Goal: Transaction & Acquisition: Register for event/course

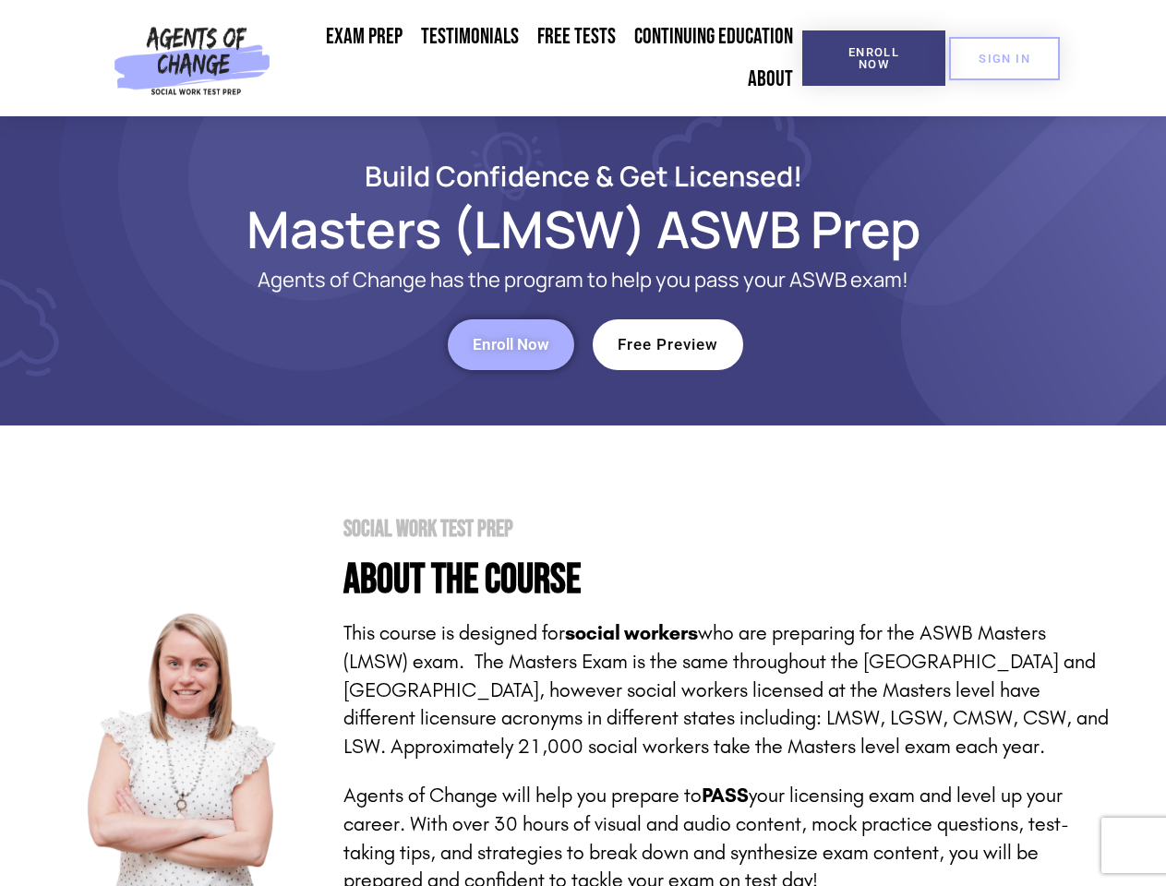
click at [582, 443] on section "Social Work Test Prep About the Course This course is designed for social worke…" at bounding box center [583, 770] width 1166 height 689
click at [873, 58] on span "Enroll Now" at bounding box center [874, 58] width 84 height 24
click at [1004, 58] on span "SIGN IN" at bounding box center [1004, 59] width 52 height 12
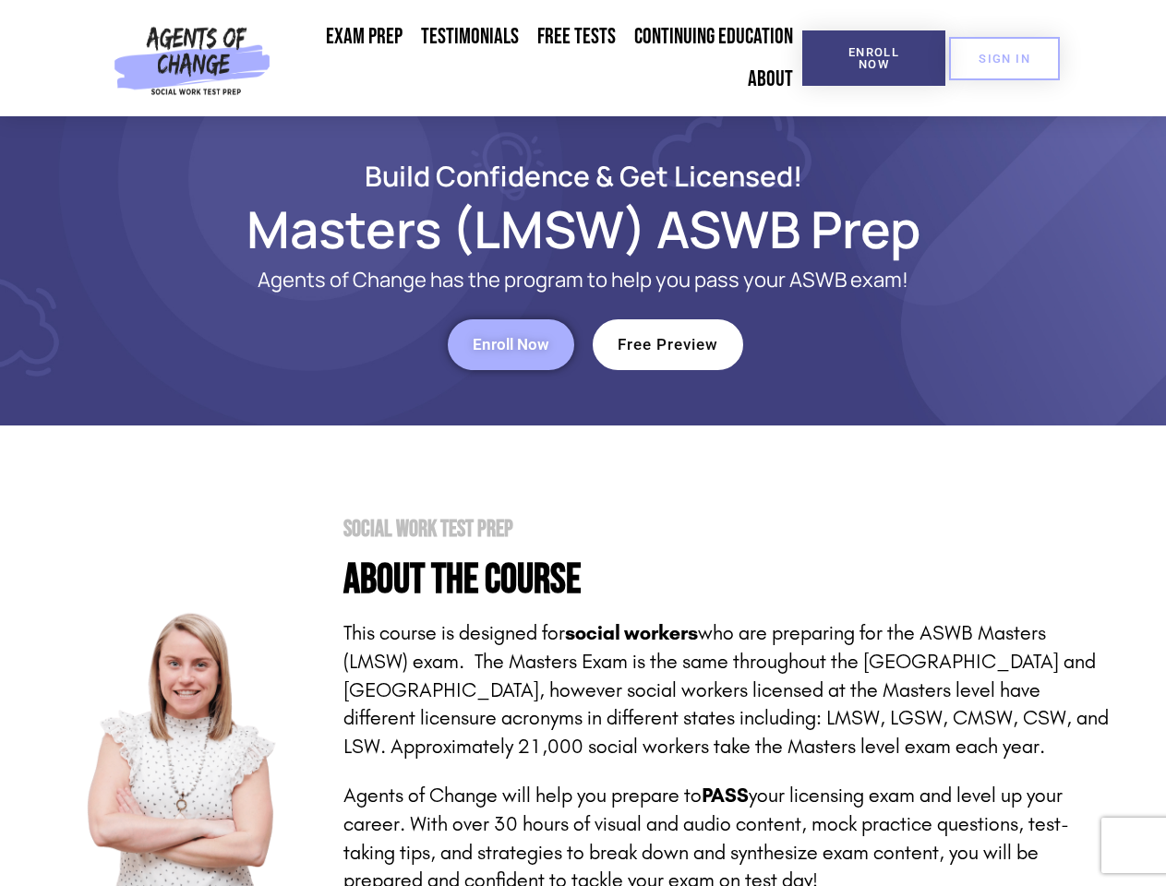
click at [320, 344] on div "Enroll Now" at bounding box center [320, 344] width 508 height 51
click at [510, 344] on span "Enroll Now" at bounding box center [511, 345] width 77 height 16
click at [846, 344] on div "Free Preview" at bounding box center [847, 344] width 508 height 51
